Goal: Check status: Check status

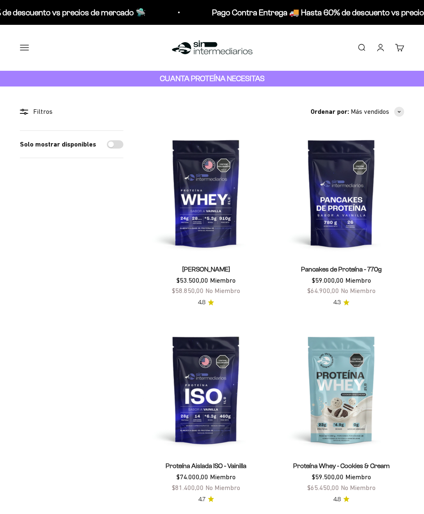
click at [29, 48] on button "Menú" at bounding box center [24, 47] width 9 height 9
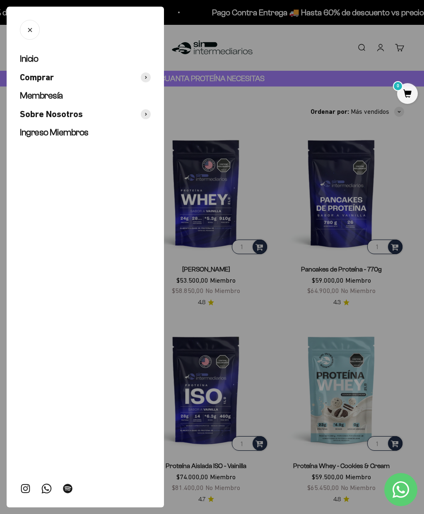
click at [86, 132] on span "Ingreso Miembros" at bounding box center [54, 132] width 69 height 10
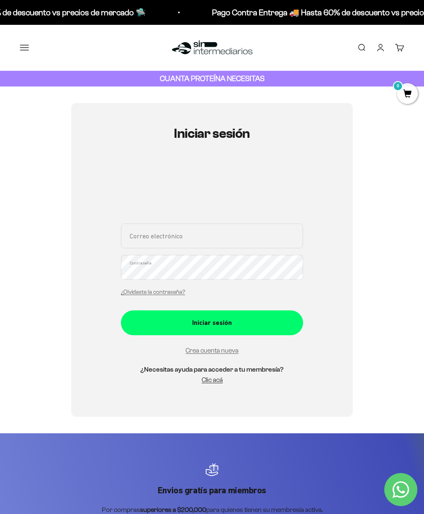
click at [196, 233] on input "Correo electrónico" at bounding box center [212, 236] width 182 height 25
click at [278, 159] on div "Iniciar sesión Correo electrónico Contraseña ¿Olvidaste la contraseña? Iniciar …" at bounding box center [212, 260] width 182 height 268
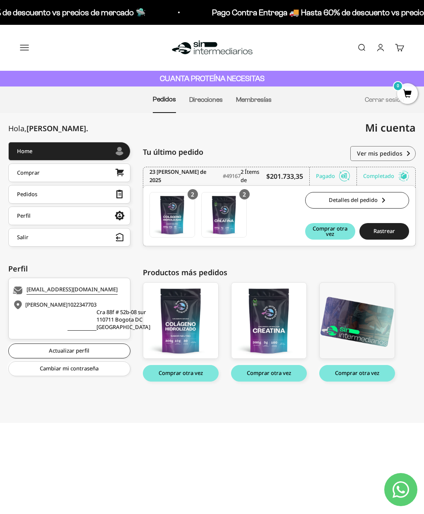
click at [381, 197] on link "Detalles del pedido" at bounding box center [357, 200] width 104 height 17
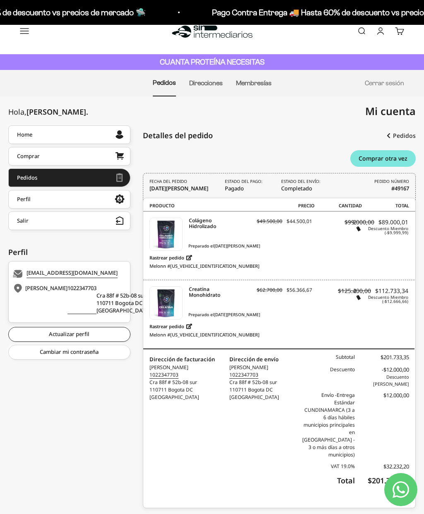
scroll to position [28, 0]
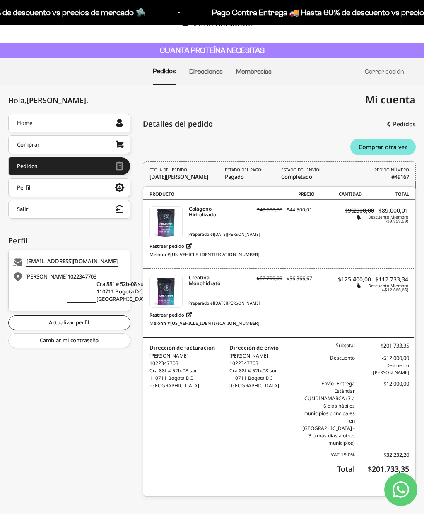
click at [407, 124] on link "Pedidos" at bounding box center [401, 124] width 29 height 15
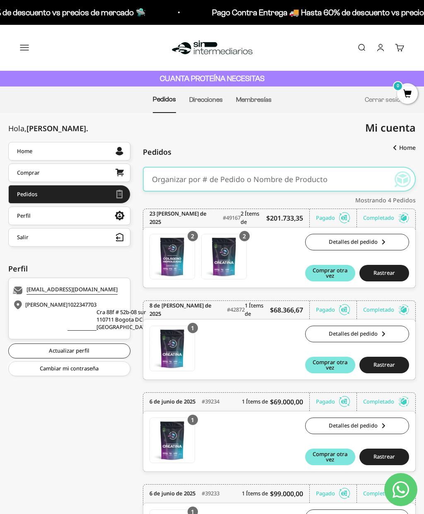
click at [380, 244] on link "Detalles del pedido" at bounding box center [357, 242] width 104 height 17
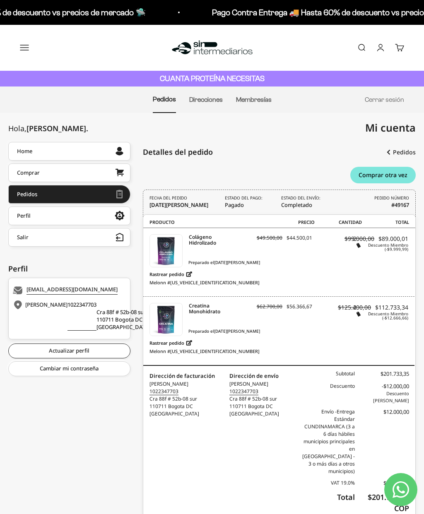
click at [21, 52] on button "Menú" at bounding box center [24, 47] width 9 height 9
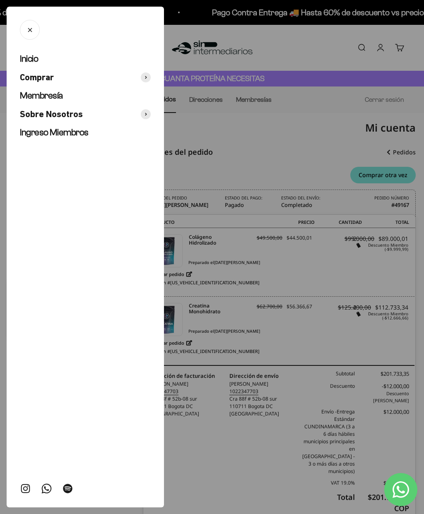
click at [277, 168] on div at bounding box center [212, 257] width 424 height 514
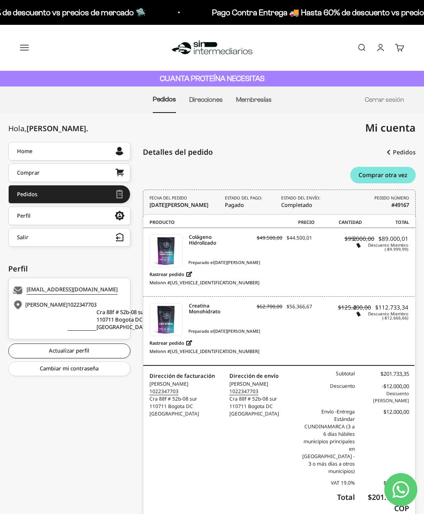
click at [380, 48] on link "Cuenta" at bounding box center [380, 47] width 9 height 9
